Goal: Task Accomplishment & Management: Complete application form

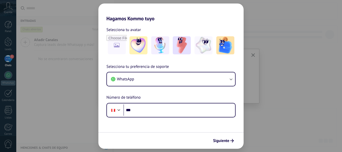
click at [284, 61] on div "Hagamos Kommo tuyo Selecciona tu avatar Selecciona tu preferencia de soporte Wh…" at bounding box center [171, 76] width 342 height 152
click at [276, 73] on div "Hagamos Kommo tuyo Selecciona tu avatar Selecciona tu preferencia de soporte Wh…" at bounding box center [171, 76] width 342 height 152
click at [58, 77] on div "Hagamos Kommo tuyo Selecciona tu avatar Selecciona tu preferencia de soporte Wh…" at bounding box center [171, 76] width 342 height 152
click at [216, 142] on span "Siguiente" at bounding box center [221, 141] width 16 height 4
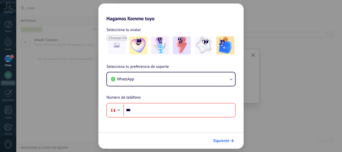
click at [216, 142] on span "Siguiente" at bounding box center [221, 141] width 16 height 4
click at [275, 103] on div "Hagamos Kommo tuyo Selecciona tu avatar Selecciona tu preferencia de soporte Wh…" at bounding box center [171, 76] width 342 height 152
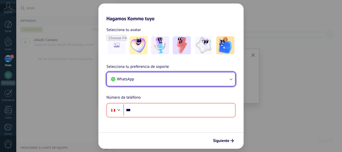
click at [225, 76] on button "WhatsApp" at bounding box center [171, 79] width 128 height 14
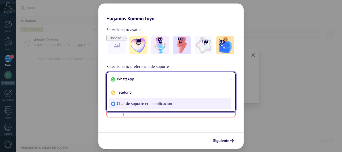
click at [168, 105] on span "Chat de soporte en la aplicación" at bounding box center [144, 103] width 55 height 5
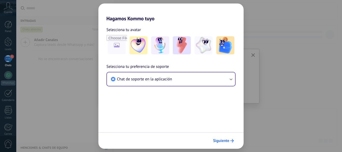
click at [219, 142] on span "Siguiente" at bounding box center [221, 141] width 16 height 4
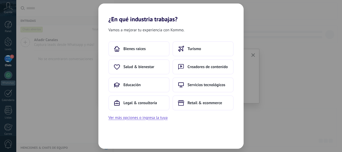
click at [257, 66] on div "¿En qué industria trabajas? Vamos a mejorar tu experiencia con Kommo. Bienes ra…" at bounding box center [171, 76] width 342 height 152
